Goal: Use online tool/utility: Utilize a website feature to perform a specific function

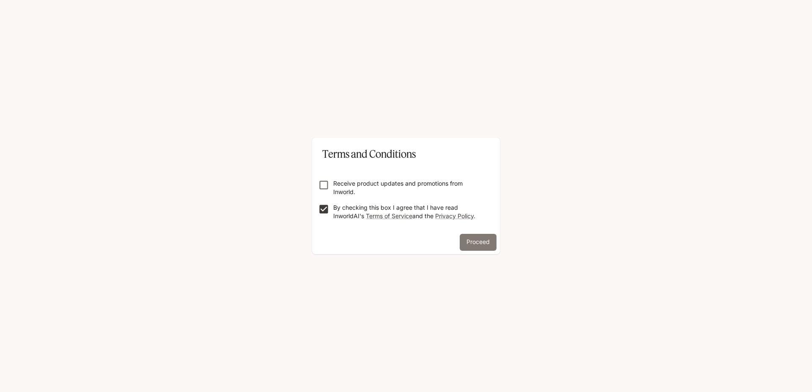
click at [476, 243] on button "Proceed" at bounding box center [478, 242] width 37 height 17
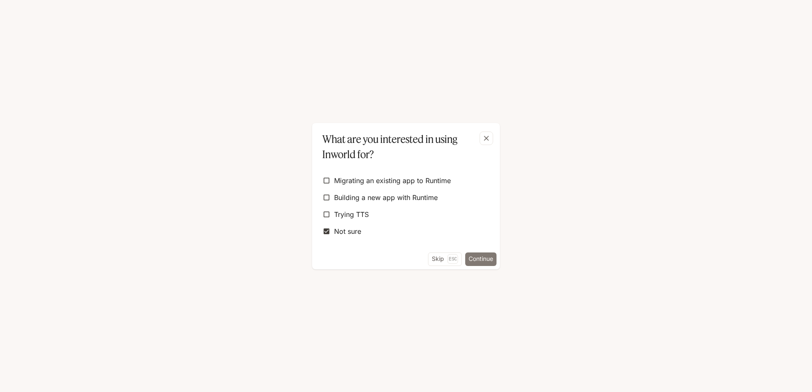
click at [481, 262] on button "Continue" at bounding box center [480, 260] width 31 height 14
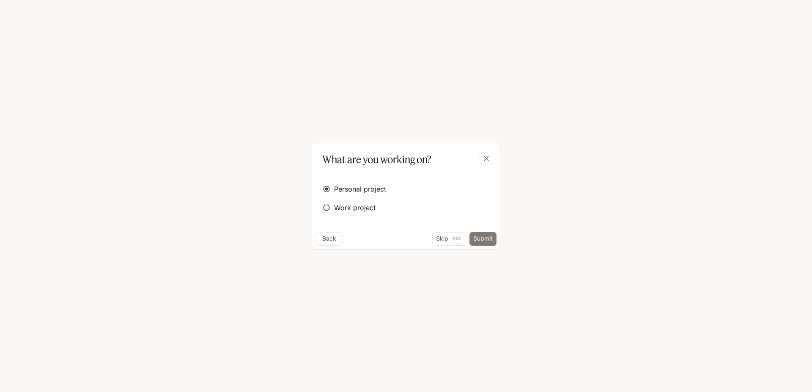
click at [487, 238] on button "Submit" at bounding box center [483, 239] width 27 height 14
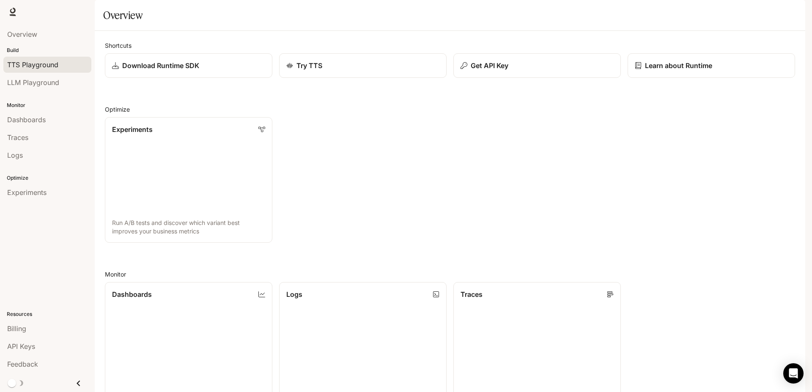
click at [32, 68] on span "TTS Playground" at bounding box center [32, 65] width 51 height 10
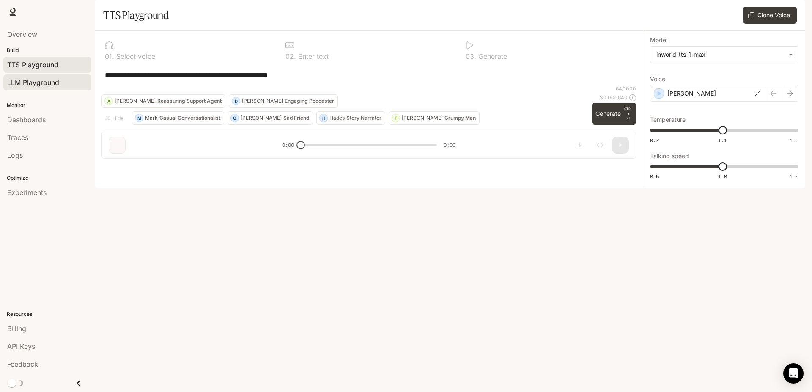
click at [26, 82] on span "LLM Playground" at bounding box center [33, 82] width 52 height 10
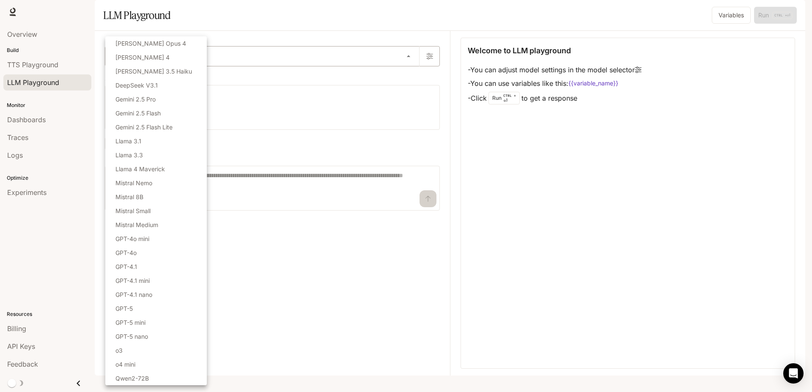
click at [403, 78] on body "Skip to main content Runtime Runtime Documentation Documentation Portal Overvie…" at bounding box center [406, 196] width 812 height 392
click at [405, 78] on div at bounding box center [406, 196] width 812 height 392
